Goal: Information Seeking & Learning: Learn about a topic

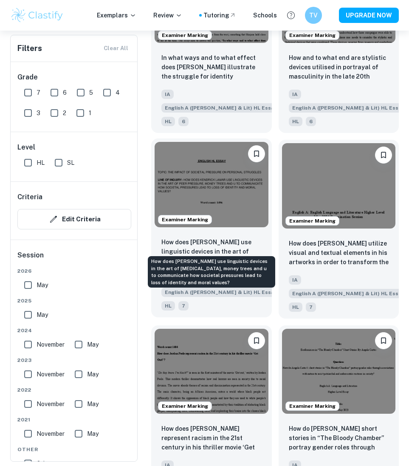
scroll to position [1094, 0]
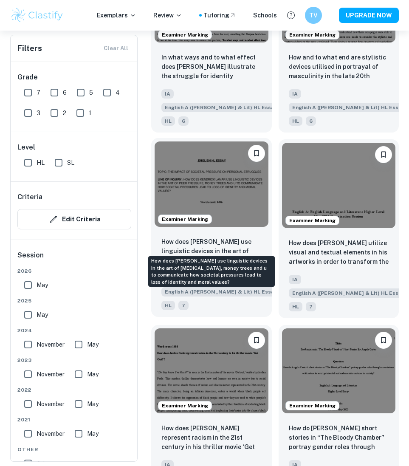
click at [218, 237] on p "How does [PERSON_NAME] use linguistic devices in the art of [MEDICAL_DATA], mon…" at bounding box center [211, 251] width 100 height 29
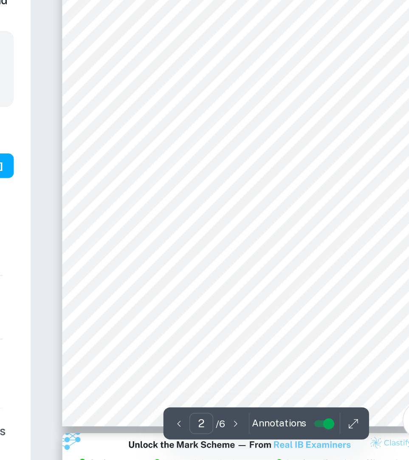
scroll to position [318, 0]
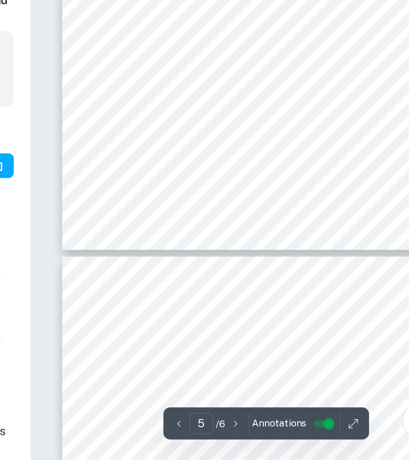
type input "6"
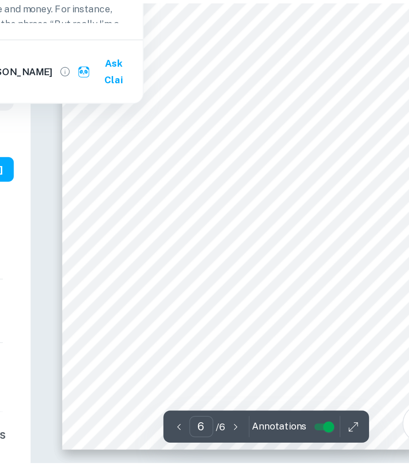
scroll to position [1543, 0]
